Goal: Task Accomplishment & Management: Manage account settings

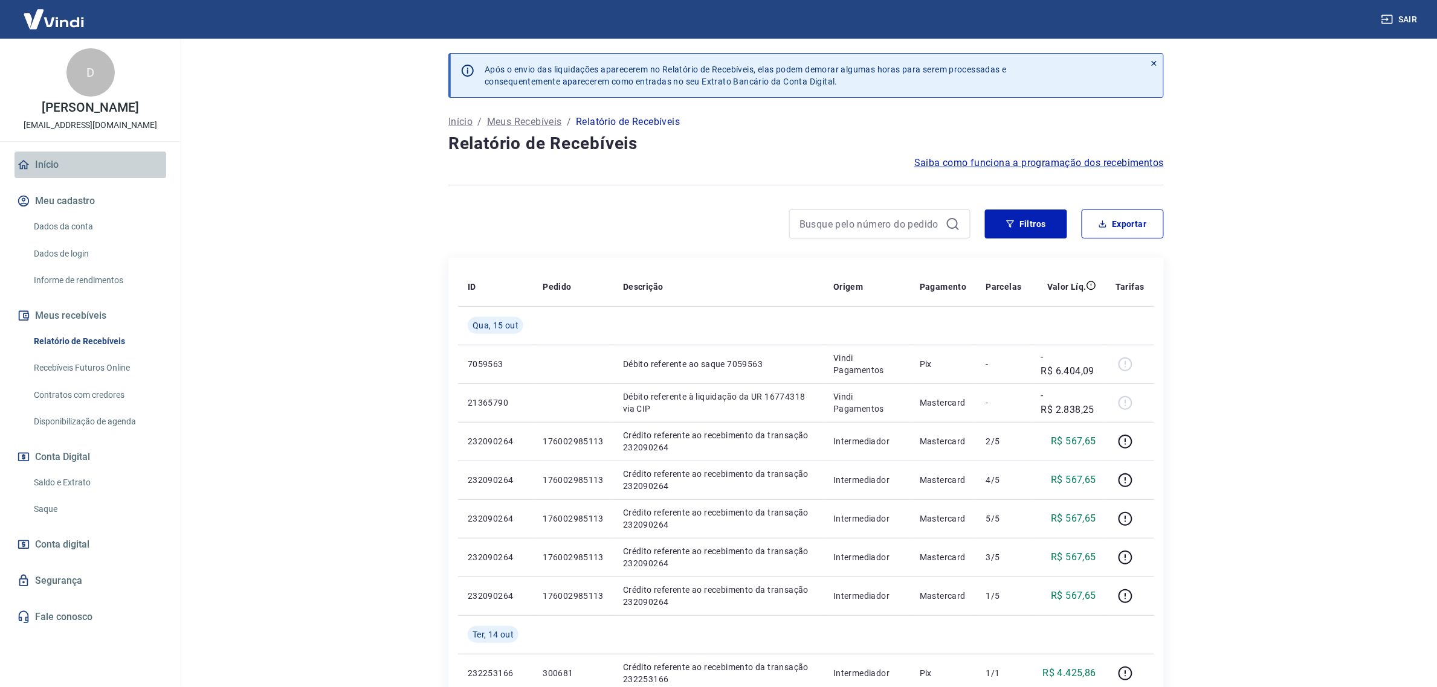
click at [50, 155] on link "Início" at bounding box center [90, 165] width 152 height 27
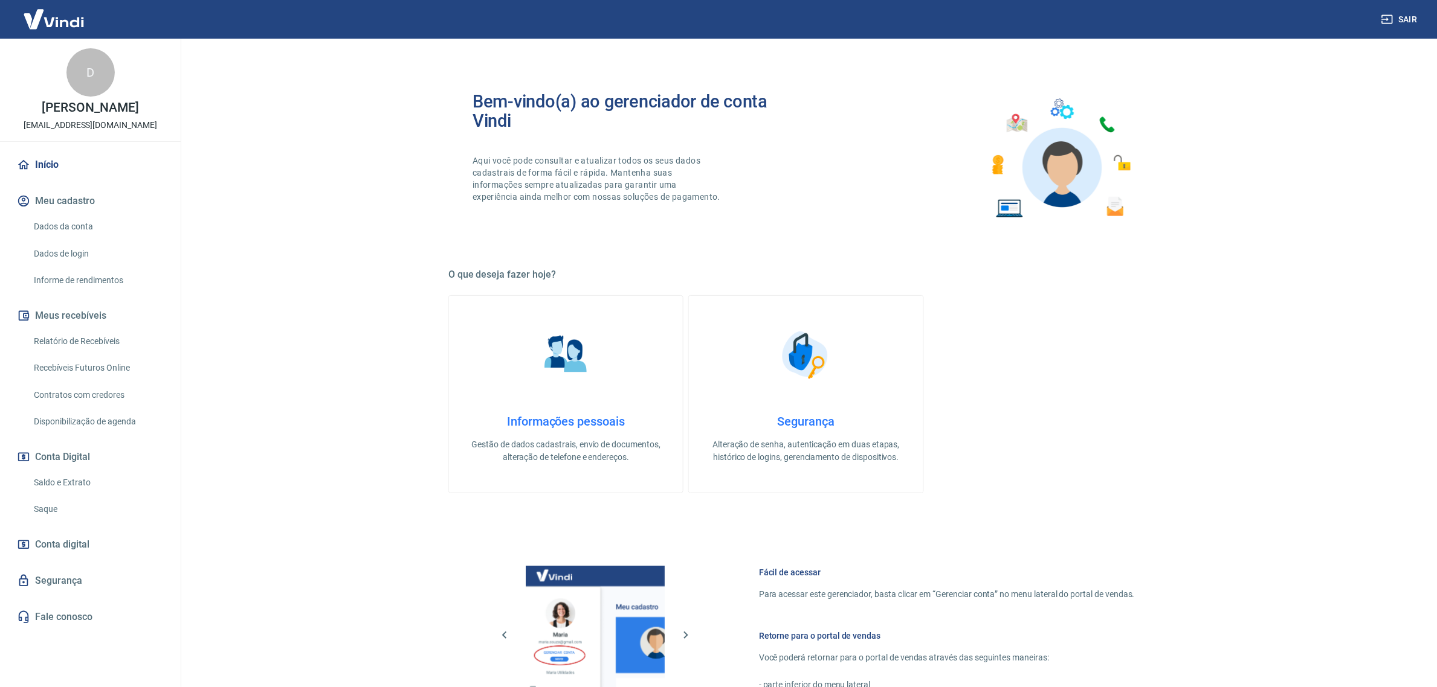
click at [63, 482] on link "Saldo e Extrato" at bounding box center [97, 483] width 137 height 25
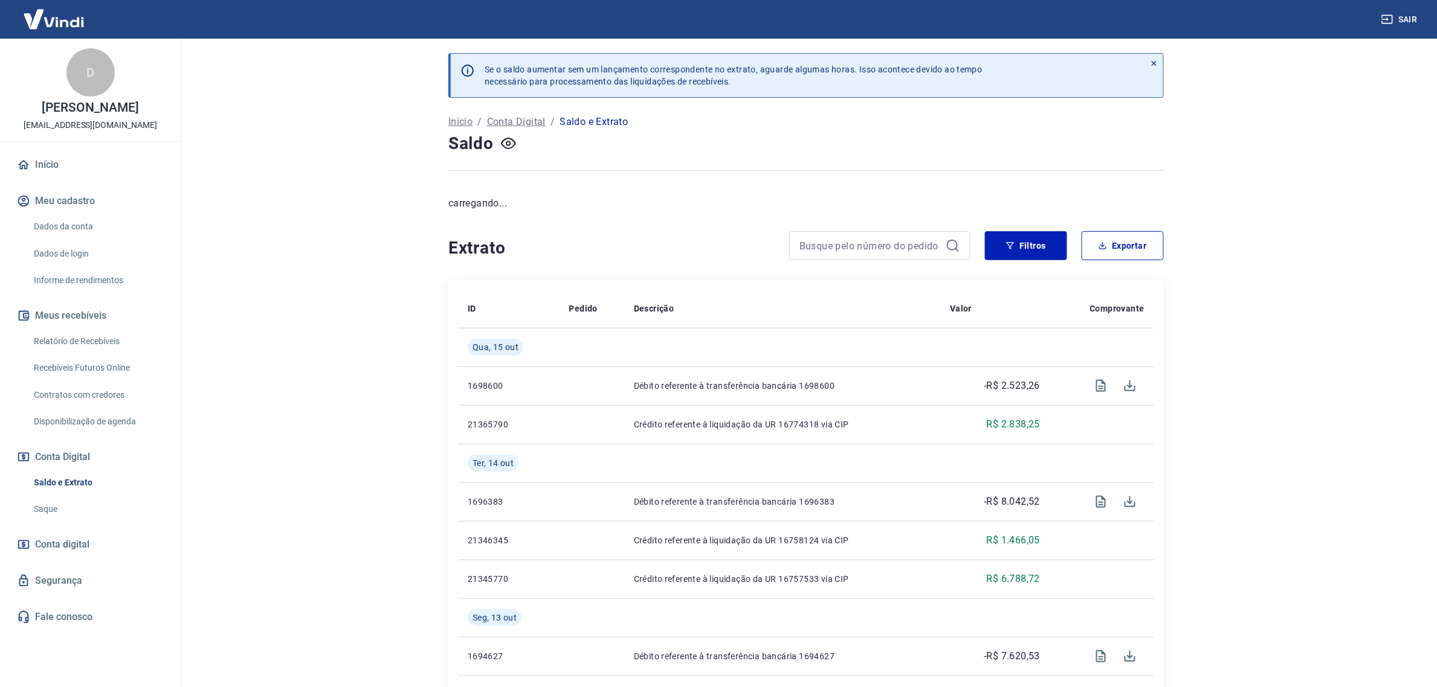
click at [48, 515] on link "Saque" at bounding box center [97, 509] width 137 height 25
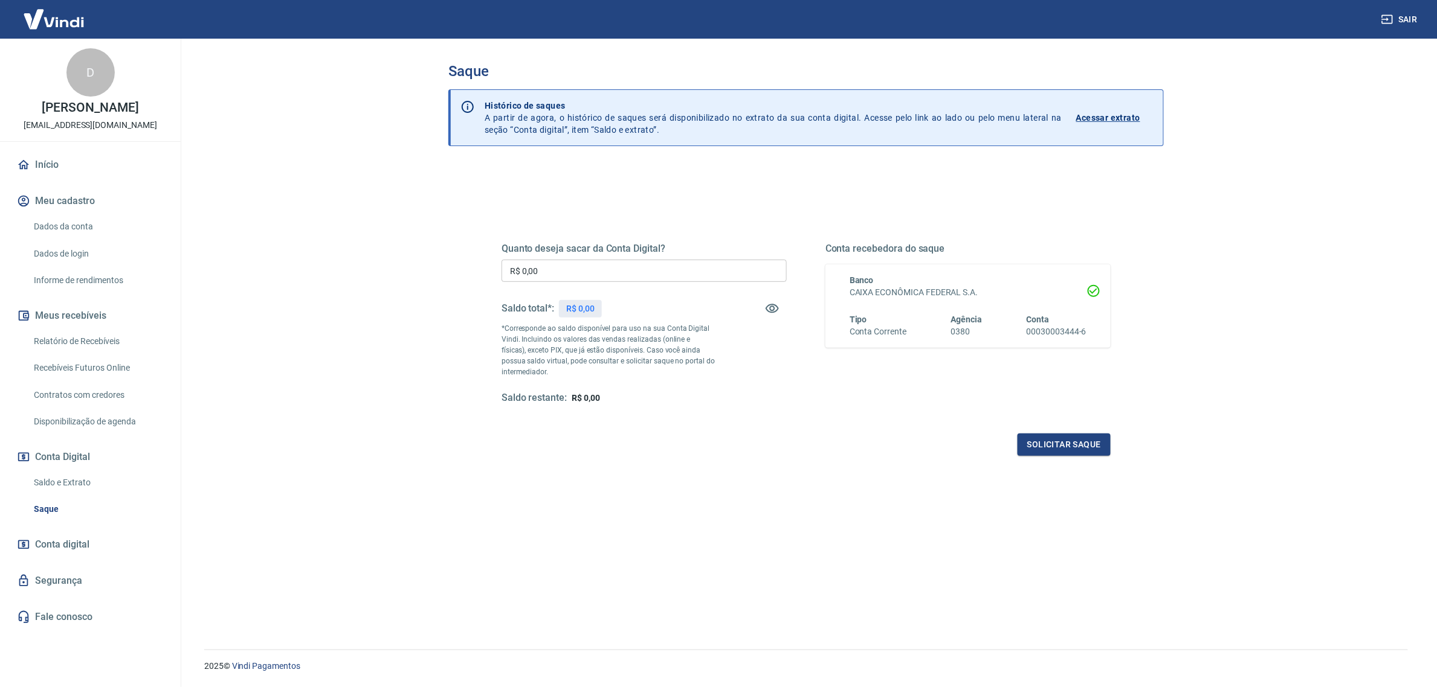
click at [65, 341] on link "Relatório de Recebíveis" at bounding box center [97, 341] width 137 height 25
